Goal: Task Accomplishment & Management: Use online tool/utility

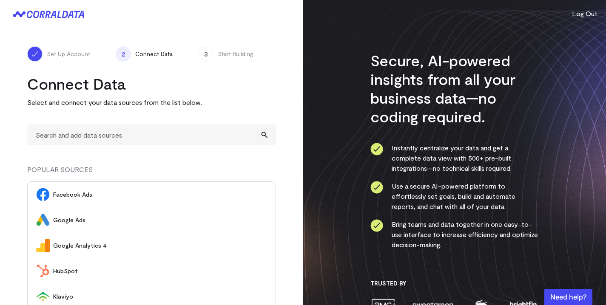
click at [143, 218] on span "Google Ads" at bounding box center [160, 220] width 214 height 9
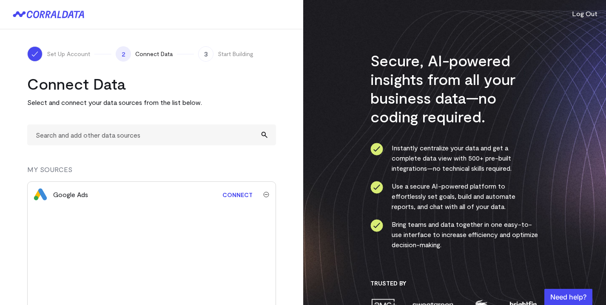
click at [68, 212] on div "Google Ads Connect" at bounding box center [151, 246] width 249 height 128
click at [245, 193] on link "Connect" at bounding box center [237, 195] width 39 height 16
click at [231, 200] on link "Connect" at bounding box center [237, 195] width 39 height 16
click at [237, 190] on link "Connect" at bounding box center [240, 195] width 39 height 16
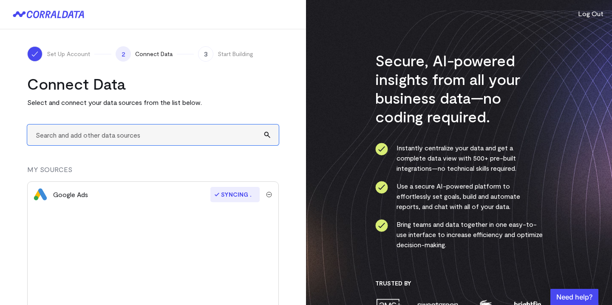
click at [230, 136] on input "text" at bounding box center [153, 135] width 252 height 21
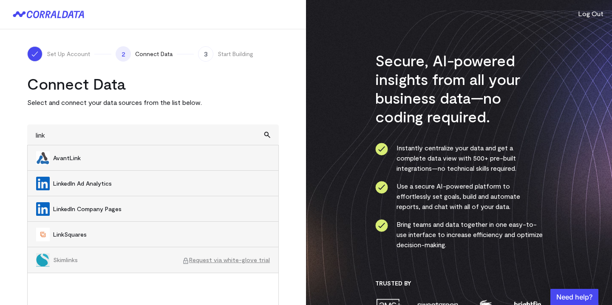
click at [213, 186] on span "LinkedIn Ad Analytics" at bounding box center [161, 183] width 217 height 9
type input "LinkedIn Ad Analytics"
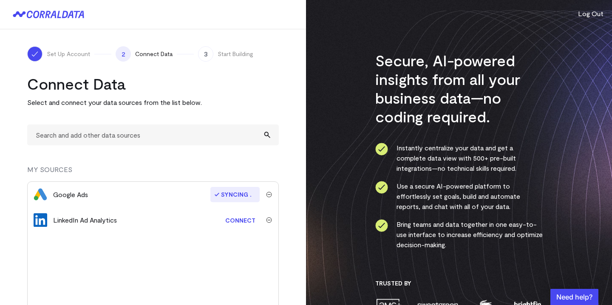
click at [234, 218] on link "Connect" at bounding box center [240, 221] width 39 height 16
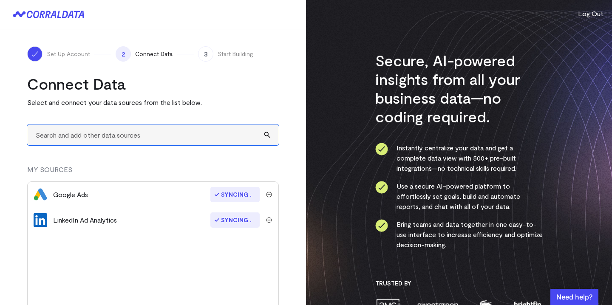
click at [200, 135] on input "text" at bounding box center [153, 135] width 252 height 21
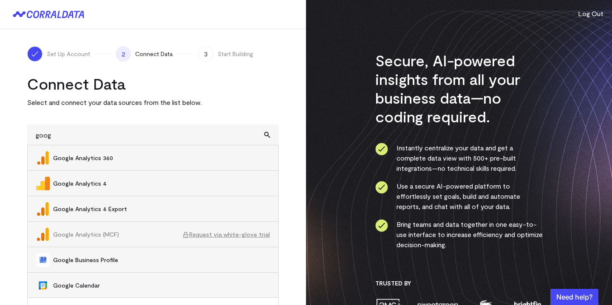
click at [174, 183] on span "Google Analytics 4" at bounding box center [161, 183] width 217 height 9
type input "Google Analytics 4"
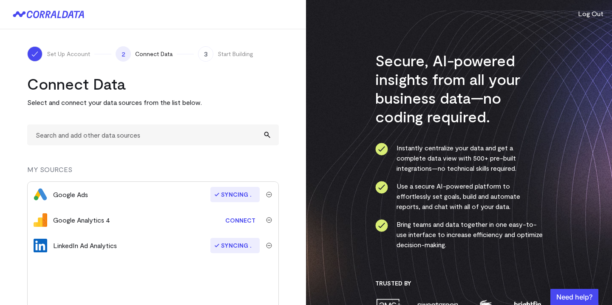
click at [231, 222] on link "Connect" at bounding box center [240, 221] width 39 height 16
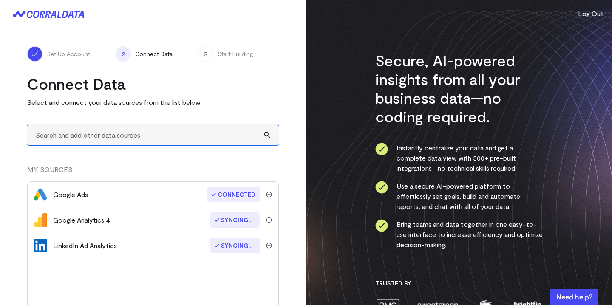
click at [108, 139] on input "text" at bounding box center [153, 135] width 252 height 21
click at [171, 142] on input "text" at bounding box center [153, 135] width 252 height 21
click at [141, 132] on input "text" at bounding box center [153, 135] width 252 height 21
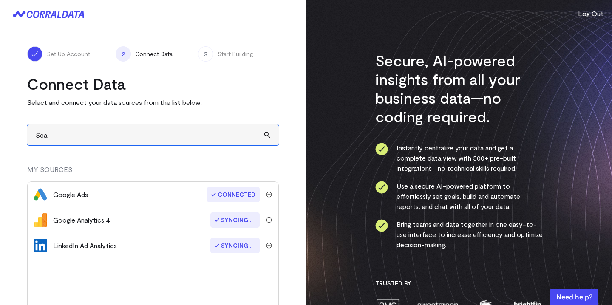
type input "Sear"
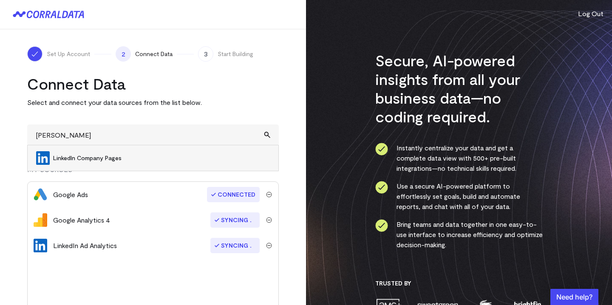
click at [134, 158] on span "LinkedIn Company Pages" at bounding box center [161, 158] width 217 height 9
type input "LinkedIn Company Pages"
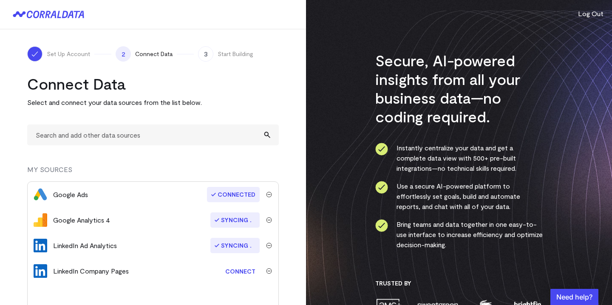
click at [237, 273] on link "Connect" at bounding box center [240, 272] width 39 height 16
click at [233, 224] on span "Syncing" at bounding box center [234, 220] width 49 height 15
click at [268, 220] on img "submit" at bounding box center [269, 220] width 6 height 6
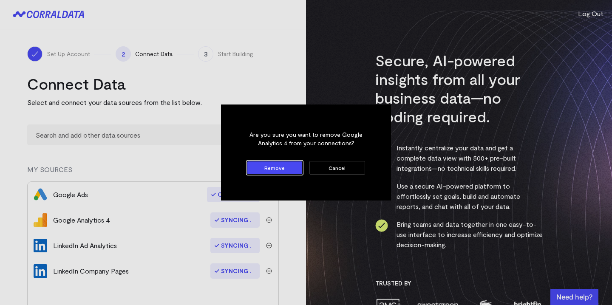
click at [351, 170] on button "Cancel" at bounding box center [338, 168] width 56 height 14
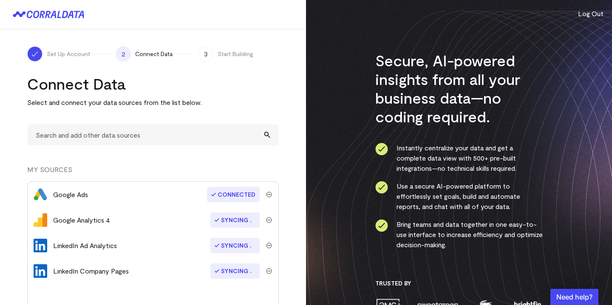
click at [208, 122] on div "Connect Data Select and connect your data sources from the list below. MY SOURC…" at bounding box center [153, 205] width 252 height 262
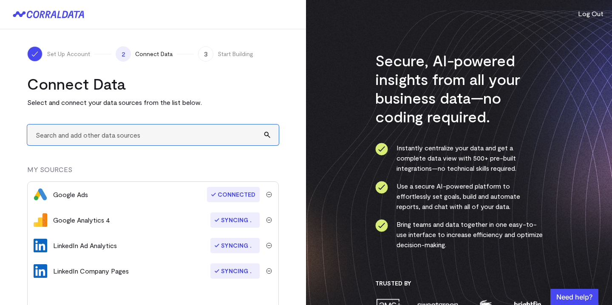
click at [202, 138] on input "text" at bounding box center [153, 135] width 252 height 21
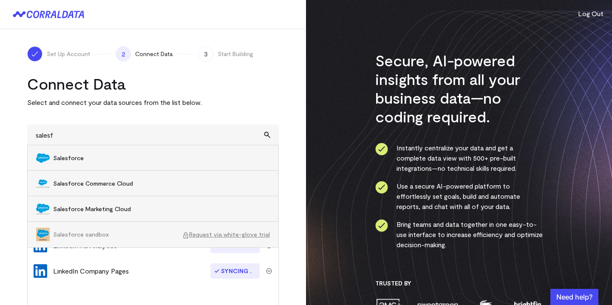
click at [186, 160] on span "Salesforce" at bounding box center [161, 158] width 217 height 9
type input "Salesforce"
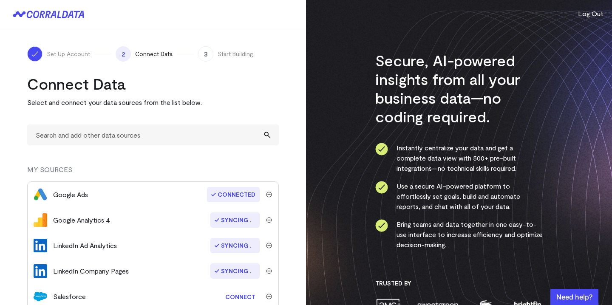
scroll to position [1, 0]
click at [235, 293] on link "Connect" at bounding box center [240, 296] width 39 height 16
click at [266, 297] on img "submit" at bounding box center [269, 296] width 6 height 6
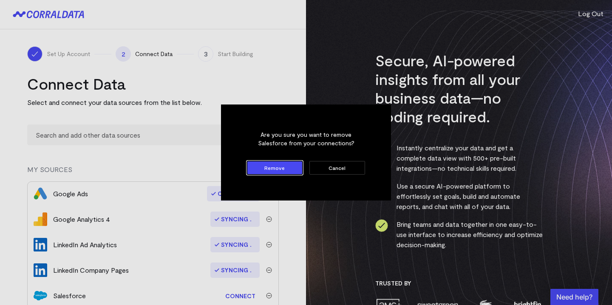
click at [290, 170] on button "Remove" at bounding box center [275, 168] width 56 height 14
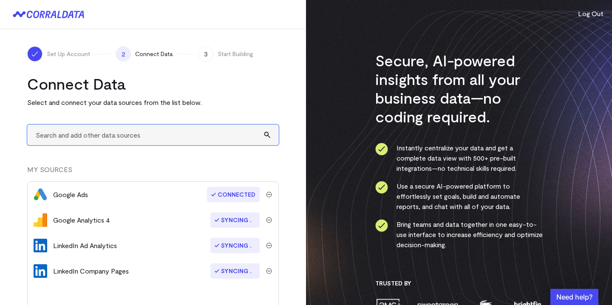
click at [138, 142] on input "text" at bounding box center [153, 135] width 252 height 21
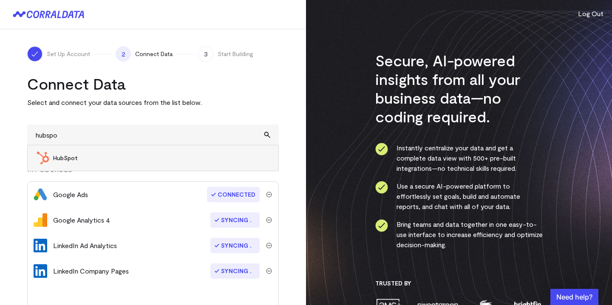
click at [129, 159] on span "HubSpot" at bounding box center [161, 158] width 217 height 9
type input "HubSpot"
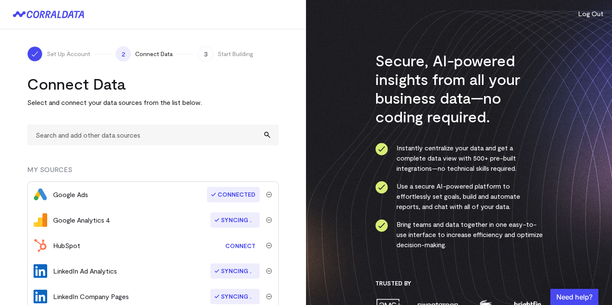
click at [238, 247] on link "Connect" at bounding box center [240, 246] width 39 height 16
